Goal: Task Accomplishment & Management: Use online tool/utility

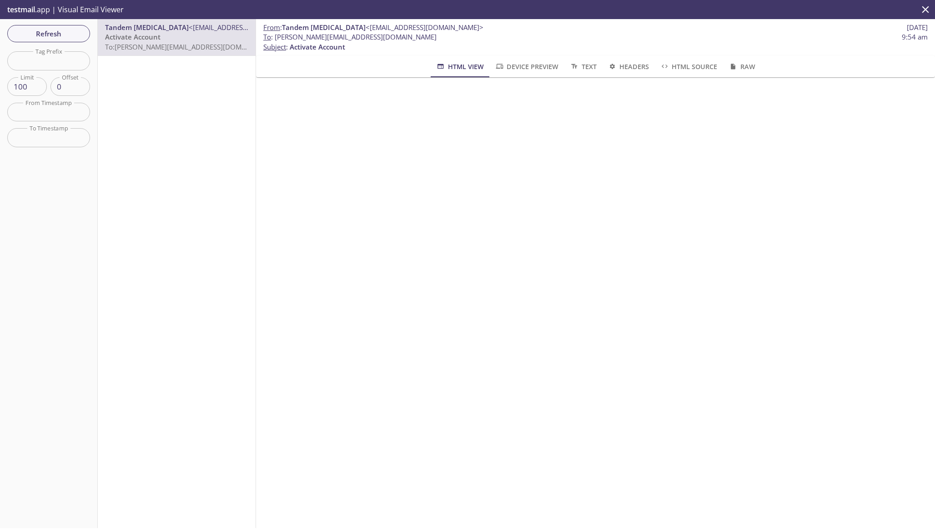
click at [926, 9] on icon "close" at bounding box center [926, 9] width 7 height 7
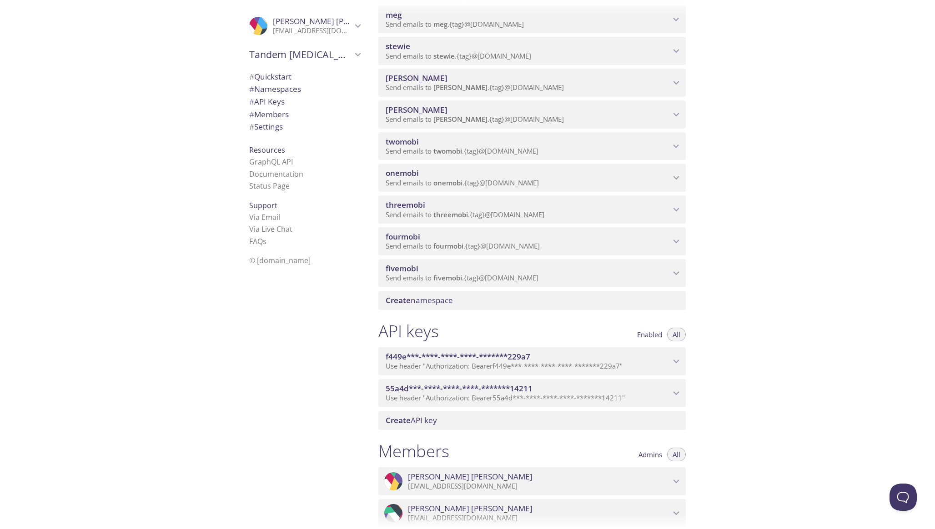
scroll to position [370, 0]
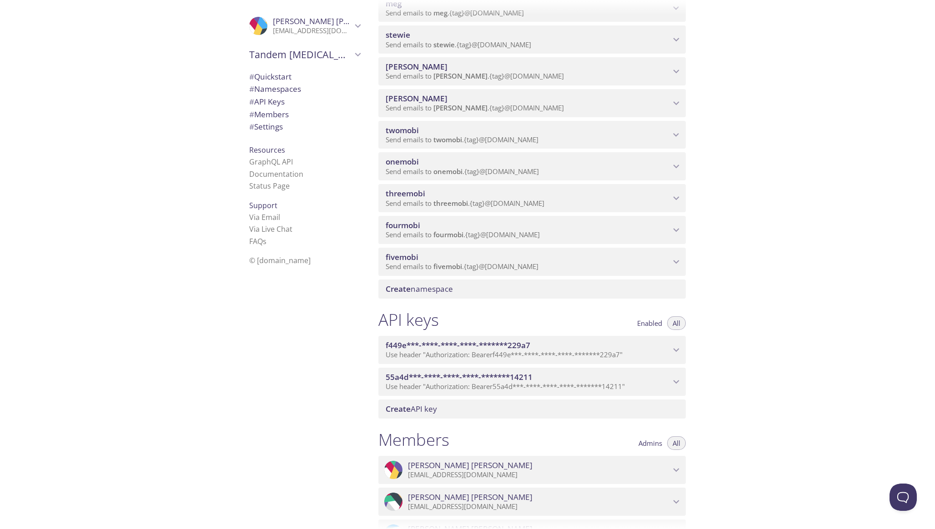
click at [475, 257] on span "fivemobi" at bounding box center [528, 257] width 285 height 10
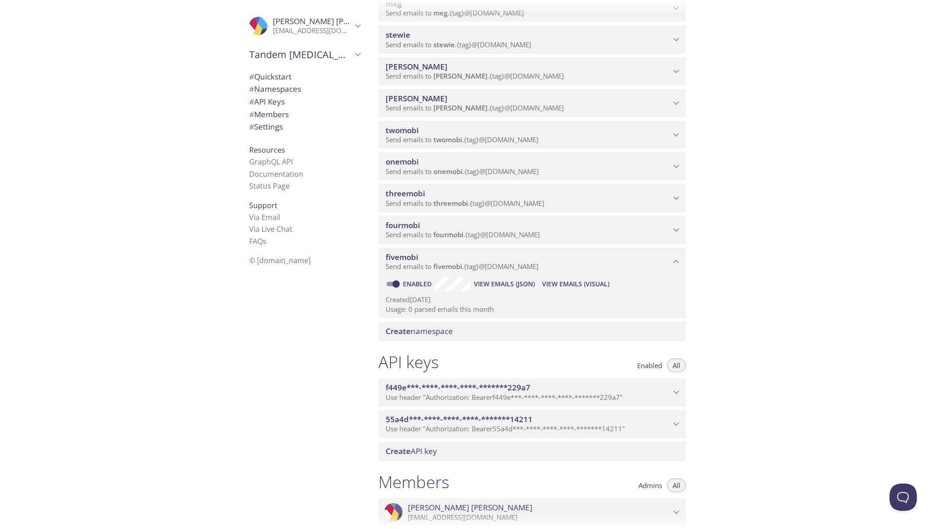
click at [556, 284] on span "View Emails (Visual)" at bounding box center [575, 284] width 67 height 11
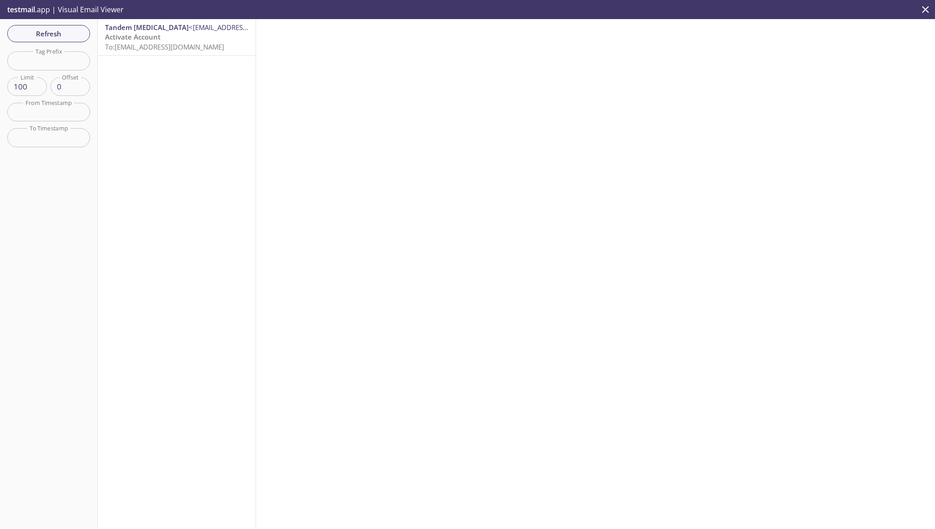
click at [205, 50] on span "To: Fivemobi.soaktester@inbox.testmail.app" at bounding box center [164, 46] width 119 height 9
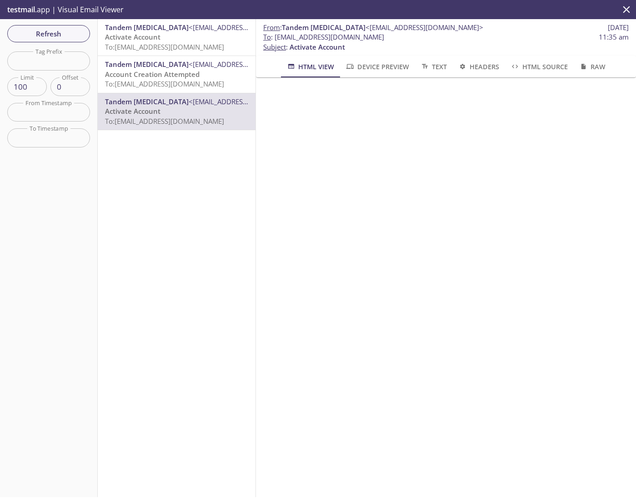
scroll to position [221, 0]
